Goal: Task Accomplishment & Management: Manage account settings

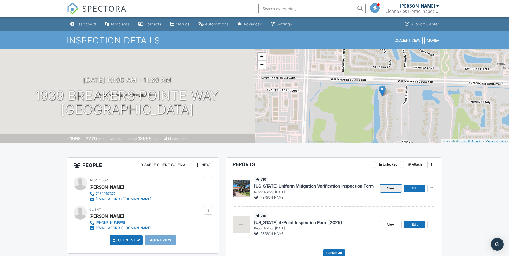
click at [388, 189] on span "View" at bounding box center [391, 188] width 8 height 5
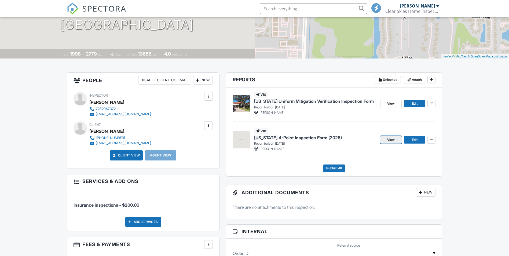
click at [389, 143] on link "View" at bounding box center [390, 140] width 21 height 8
click at [413, 137] on link "Edit" at bounding box center [414, 140] width 21 height 8
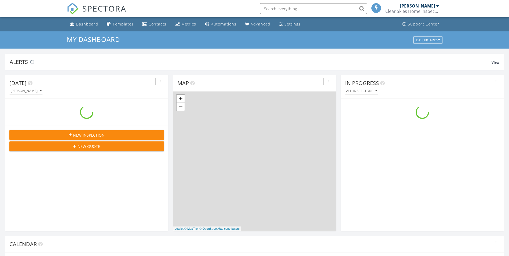
scroll to position [496, 517]
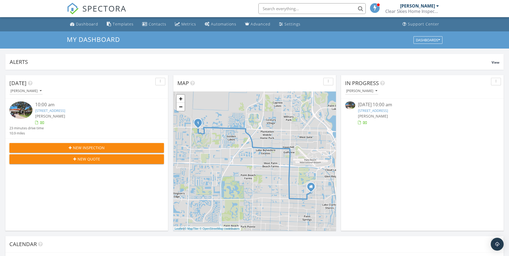
click at [31, 107] on img at bounding box center [20, 109] width 23 height 17
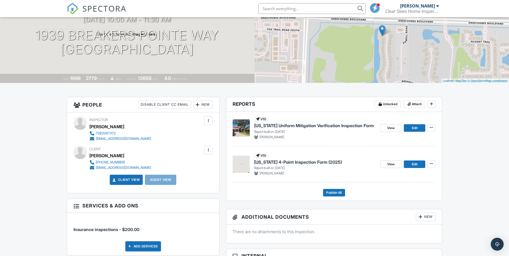
scroll to position [61, 0]
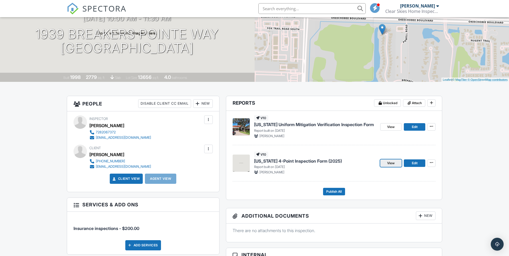
click at [388, 165] on span "View" at bounding box center [391, 162] width 8 height 5
click at [413, 171] on div "View Edit" at bounding box center [407, 163] width 55 height 23
click at [416, 165] on span "Edit" at bounding box center [415, 162] width 6 height 5
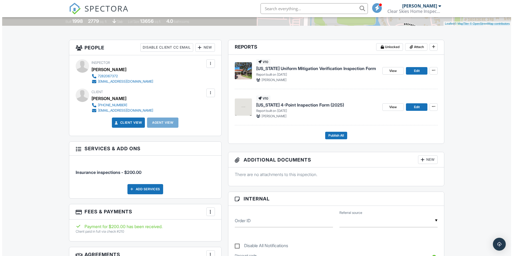
scroll to position [119, 0]
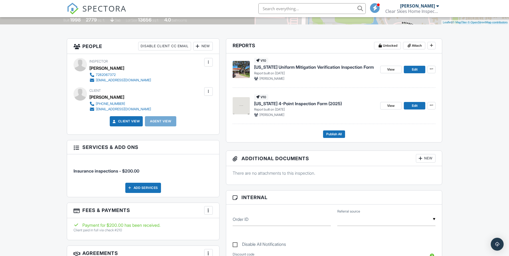
click at [202, 47] on div "New" at bounding box center [203, 46] width 20 height 9
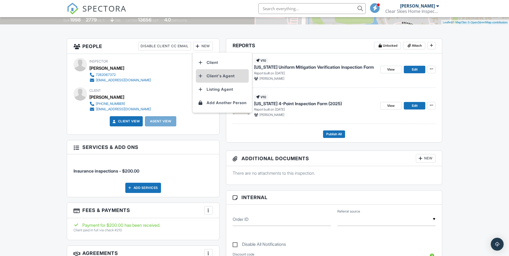
click at [218, 78] on li "Client's Agent" at bounding box center [222, 75] width 53 height 13
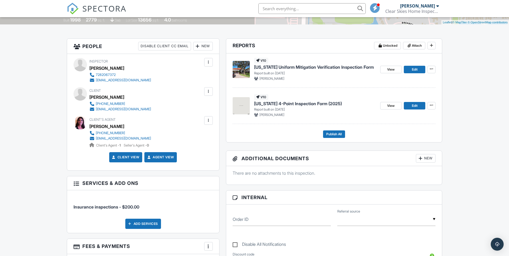
click at [79, 123] on div at bounding box center [79, 122] width 13 height 13
click at [336, 137] on span "Publish All" at bounding box center [334, 133] width 16 height 5
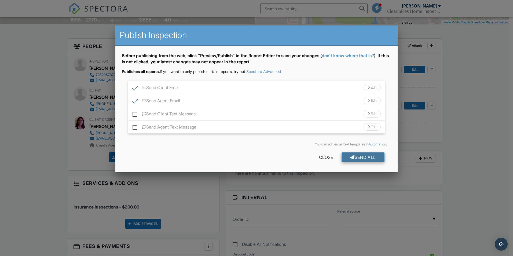
click at [361, 157] on div "Send All" at bounding box center [362, 157] width 43 height 10
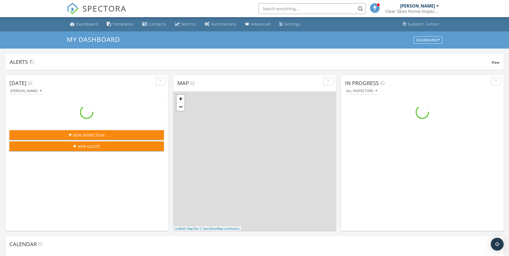
scroll to position [496, 517]
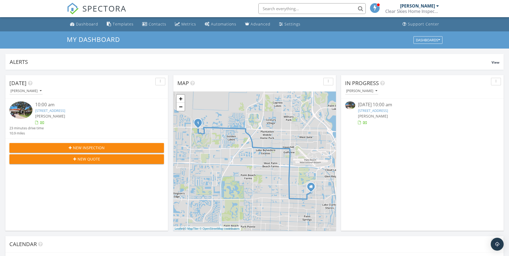
click at [78, 116] on div "[PERSON_NAME]" at bounding box center [93, 116] width 116 height 6
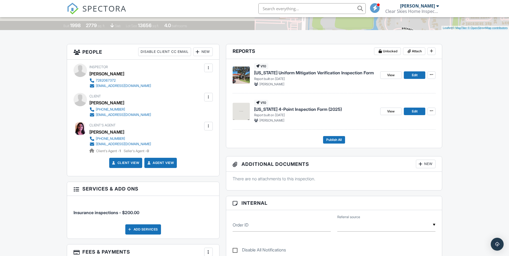
scroll to position [113, 0]
click at [208, 127] on div at bounding box center [208, 126] width 5 height 5
click at [222, 132] on div "People Disable Client CC Email New Client Listing Agent Add Another Person Insp…" at bounding box center [143, 200] width 159 height 313
click at [327, 138] on span "Publish All" at bounding box center [334, 139] width 16 height 5
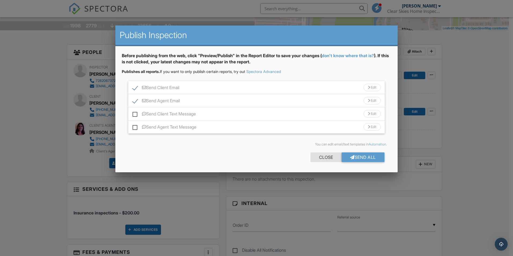
click at [329, 157] on div "Close" at bounding box center [325, 157] width 31 height 10
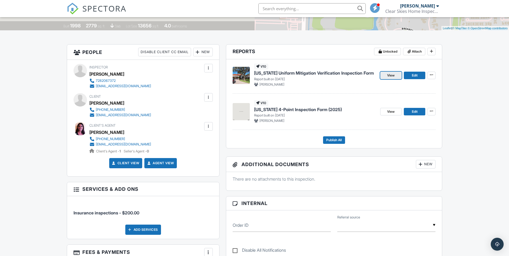
click at [386, 75] on link "View" at bounding box center [390, 76] width 21 height 8
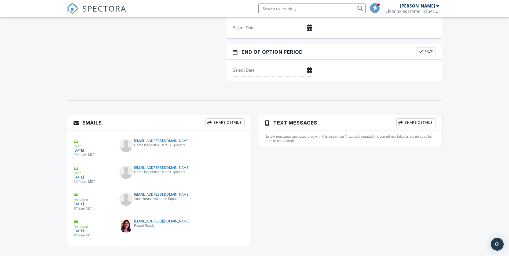
scroll to position [571, 0]
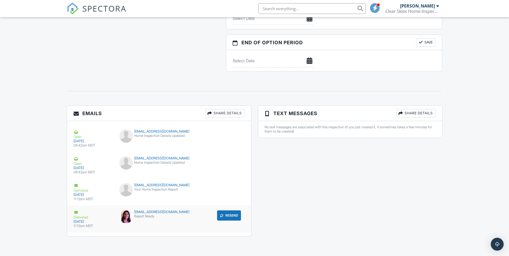
click at [85, 219] on div "Delivered" at bounding box center [93, 215] width 40 height 10
click at [78, 192] on div "Delivered" at bounding box center [93, 188] width 40 height 10
click at [88, 198] on div "11:12am MDT" at bounding box center [93, 199] width 40 height 4
click at [81, 221] on div "09/27/2025" at bounding box center [93, 221] width 40 height 4
click at [71, 193] on div "Delivered 09/27/2025 11:12am MDT kline1111@aol.com Your Home Inspection Report …" at bounding box center [159, 192] width 184 height 27
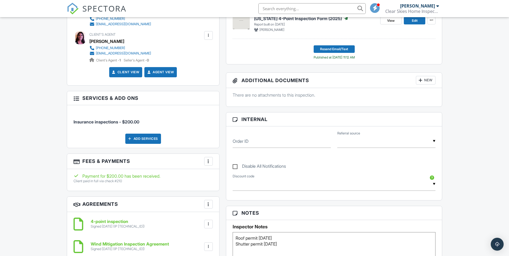
scroll to position [0, 0]
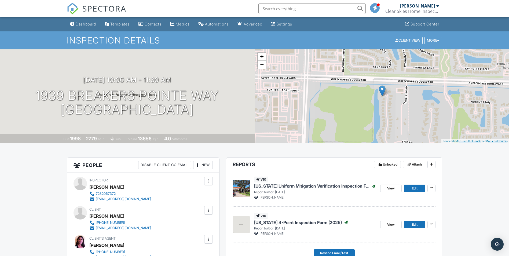
click at [90, 27] on link "Dashboard" at bounding box center [83, 24] width 30 height 10
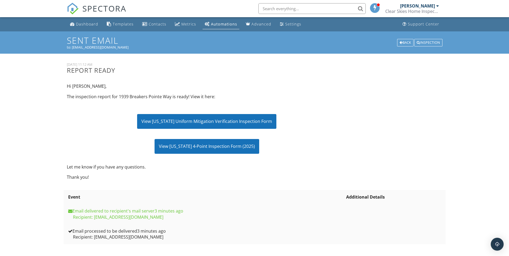
scroll to position [2, 0]
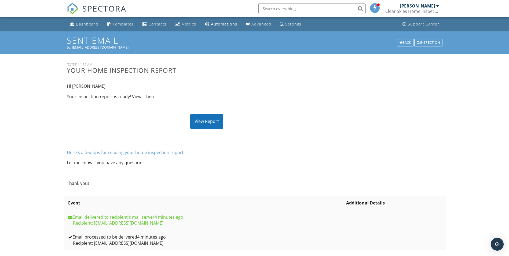
scroll to position [8, 0]
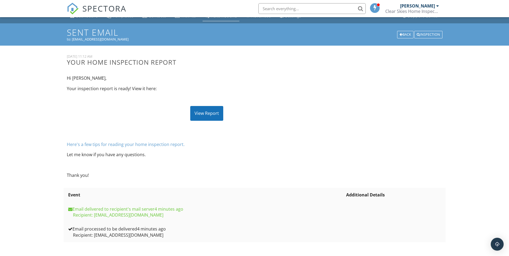
click at [209, 112] on div "View Report" at bounding box center [206, 113] width 33 height 14
click at [205, 116] on div "View Report" at bounding box center [206, 113] width 33 height 14
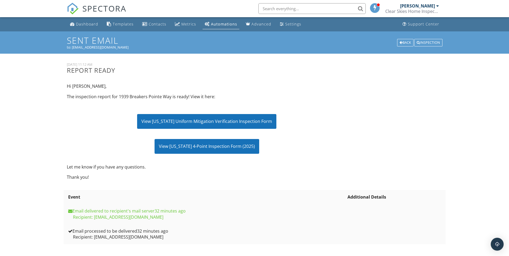
scroll to position [2, 0]
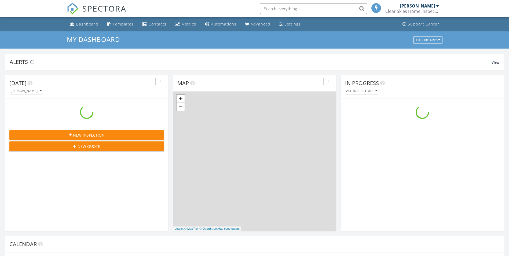
scroll to position [496, 517]
